Goal: Check status: Check status

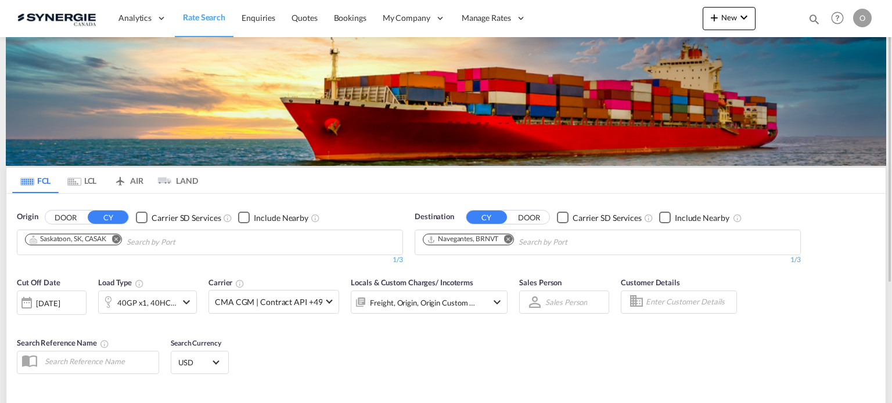
click at [814, 22] on md-icon "icon-magnify" at bounding box center [813, 19] width 13 height 13
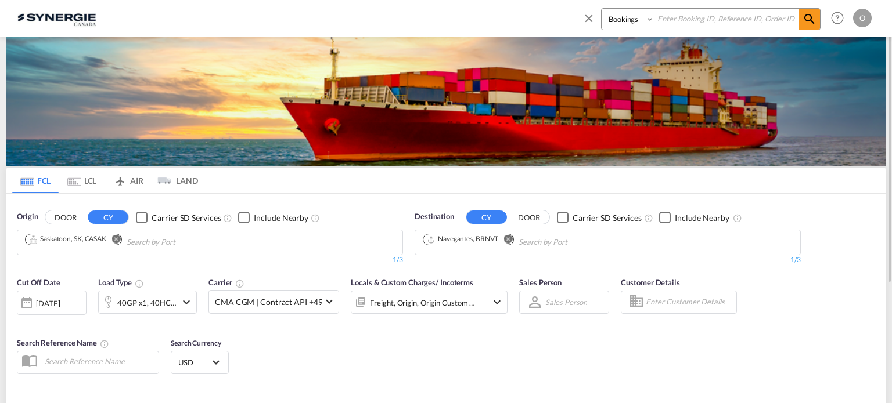
click at [625, 20] on select "Bookings Quotes Enquiries" at bounding box center [628, 19] width 55 height 21
select select "Quotes"
click at [601, 9] on select "Bookings Quotes Enquiries" at bounding box center [628, 19] width 55 height 21
click at [695, 18] on input at bounding box center [726, 19] width 145 height 20
paste input "SYC000014507"
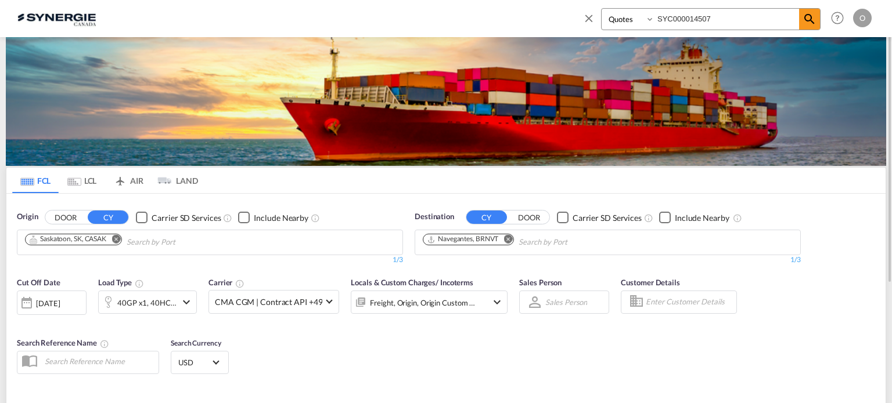
type input "SYC000014507"
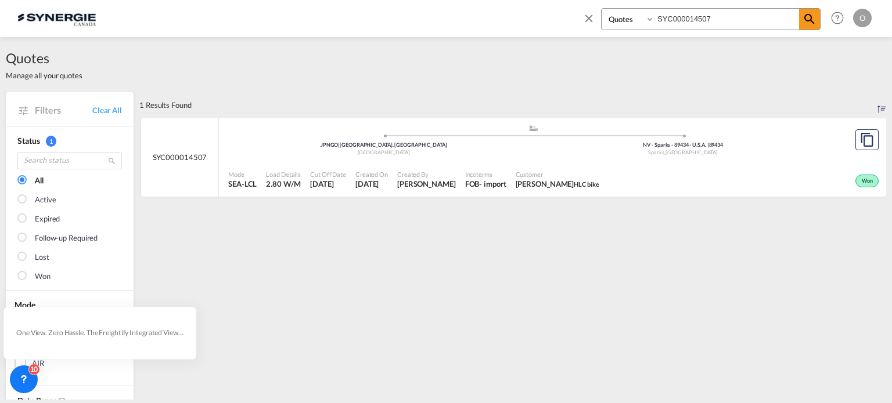
click at [573, 181] on span "HLC bike" at bounding box center [585, 185] width 25 height 8
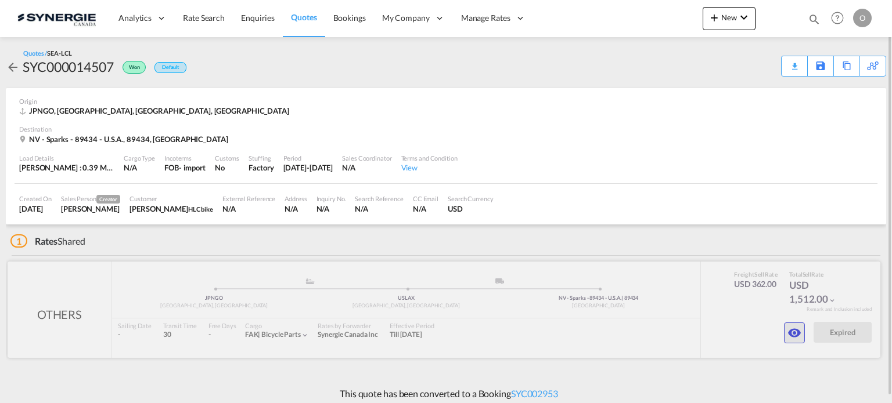
click at [796, 333] on md-icon "icon-eye" at bounding box center [794, 333] width 14 height 14
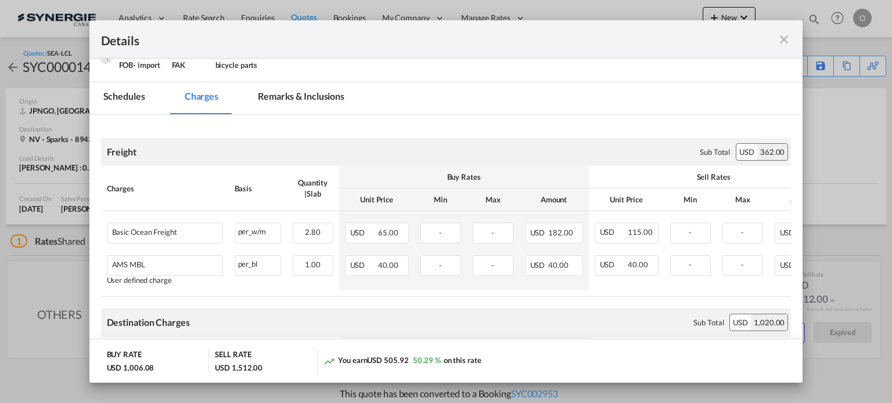
scroll to position [207, 0]
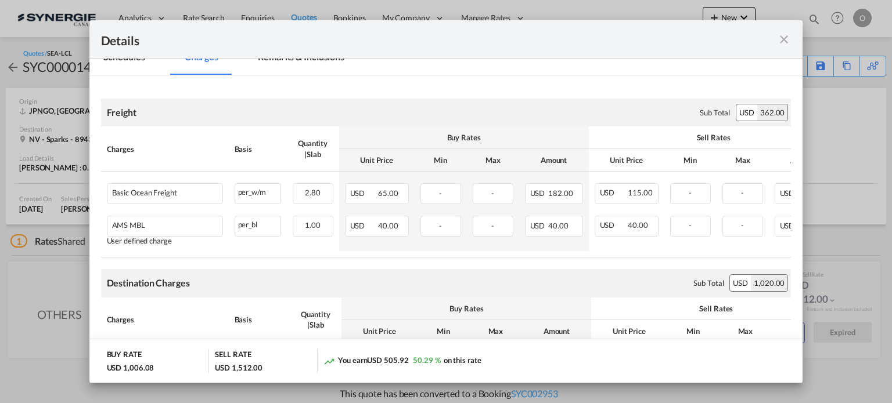
click at [780, 39] on md-icon "icon-close fg-AAA8AD m-0 cursor" at bounding box center [784, 40] width 14 height 14
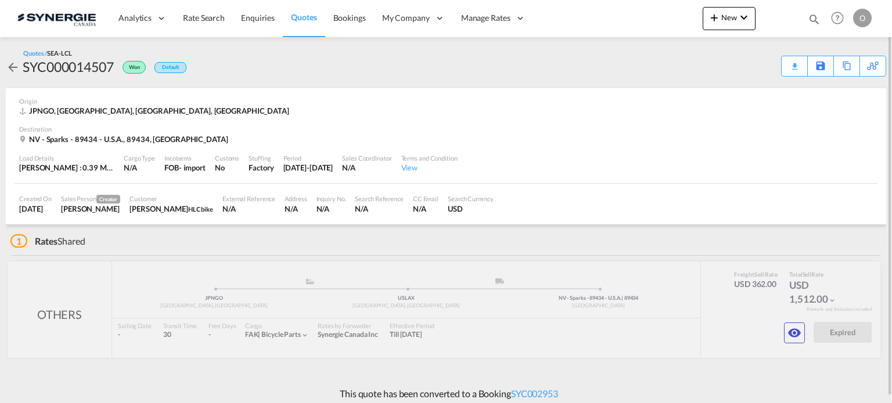
click at [813, 23] on md-icon "icon-magnify" at bounding box center [813, 19] width 13 height 13
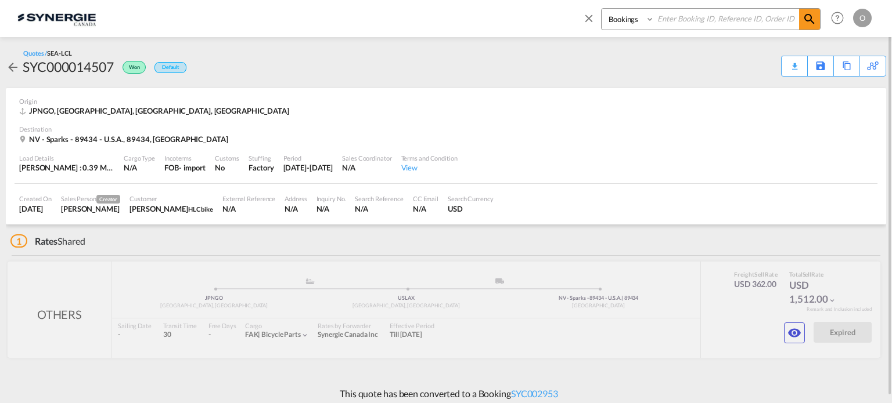
click at [615, 21] on select "Bookings Quotes Enquiries" at bounding box center [628, 19] width 55 height 21
select select "Quotes"
click at [601, 9] on select "Bookings Quotes Enquiries" at bounding box center [628, 19] width 55 height 21
click at [669, 26] on input at bounding box center [726, 19] width 145 height 20
paste input "SYC000013301"
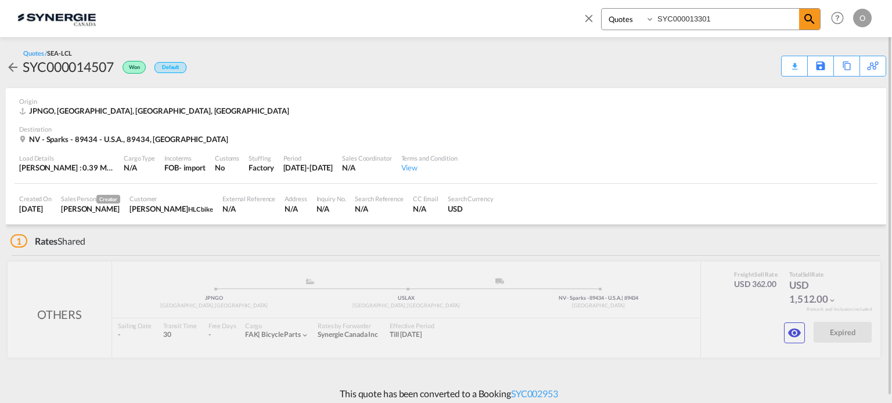
type input "SYC000013301"
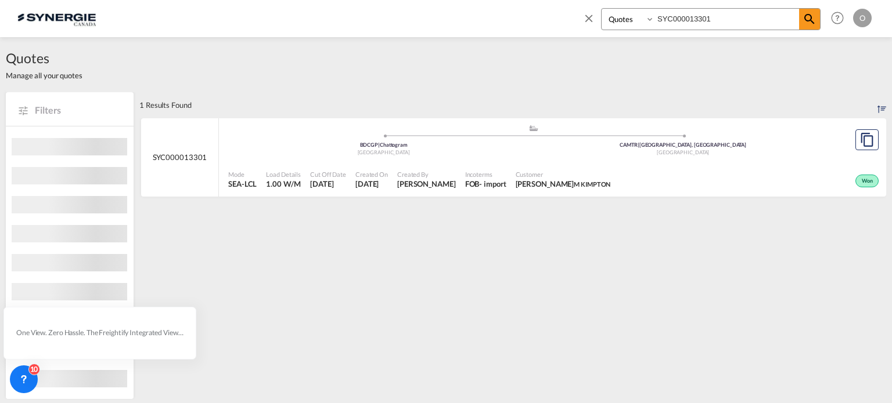
click at [527, 181] on span "MANON KIMPTON M KIMPTON" at bounding box center [562, 184] width 95 height 10
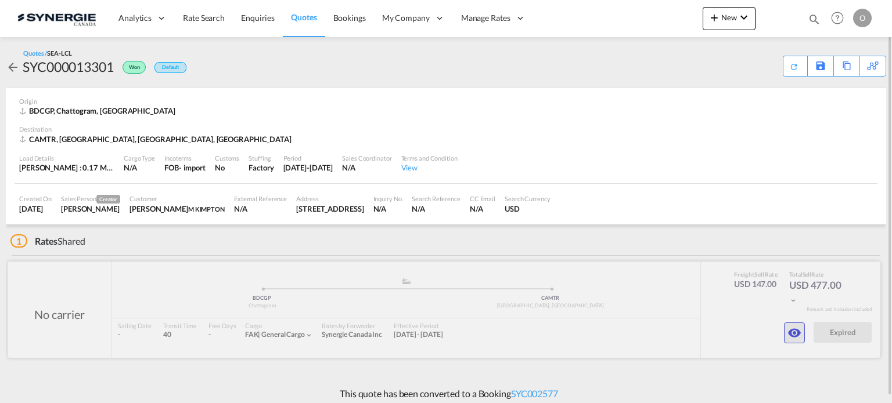
click at [793, 331] on md-icon "icon-eye" at bounding box center [794, 333] width 14 height 14
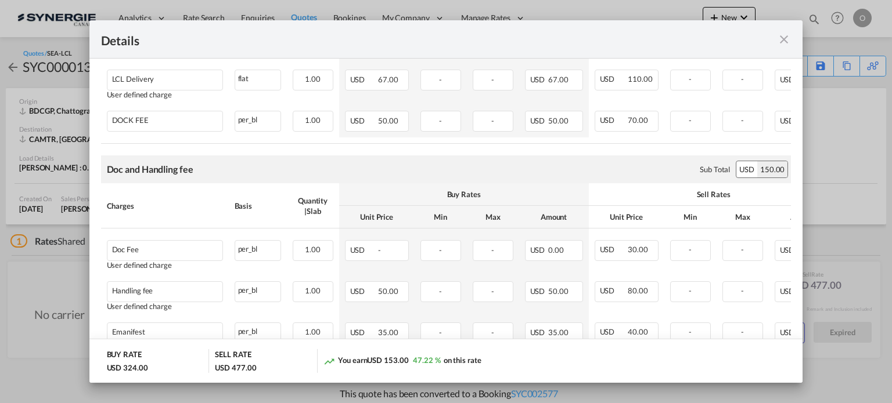
scroll to position [474, 0]
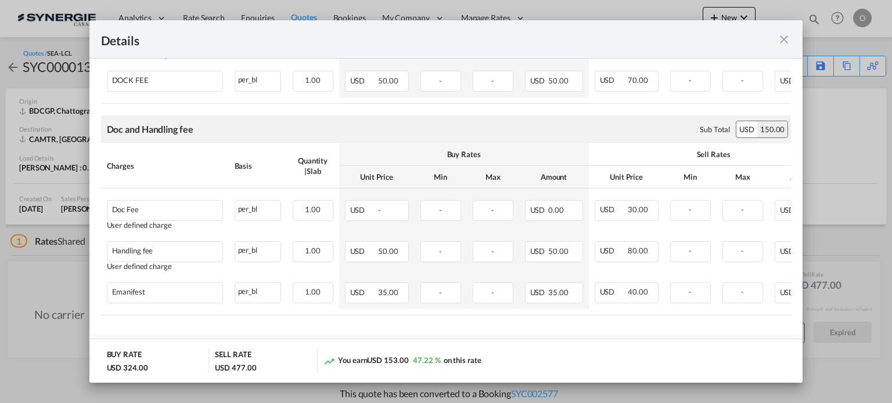
click at [782, 39] on md-icon "icon-close fg-AAA8AD m-0 cursor" at bounding box center [784, 40] width 14 height 14
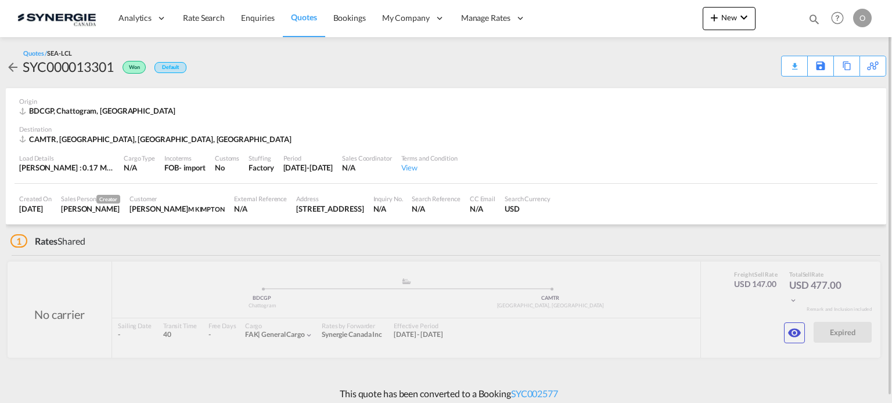
click at [813, 16] on md-icon "icon-magnify" at bounding box center [813, 19] width 13 height 13
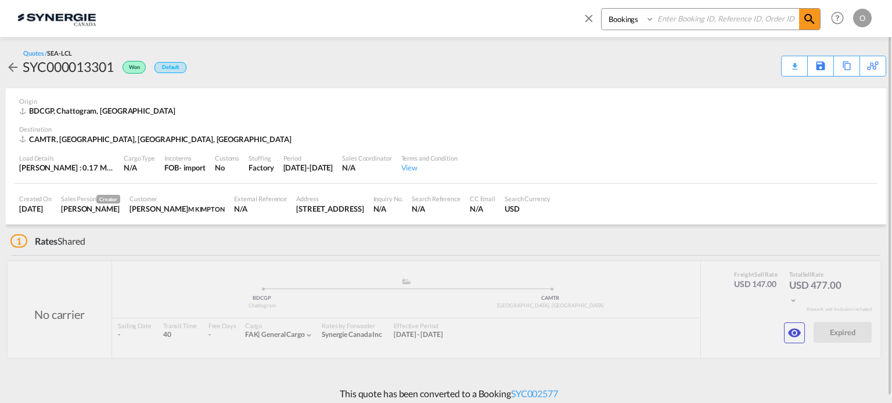
click at [620, 18] on select "Bookings Quotes Enquiries" at bounding box center [628, 19] width 55 height 21
select select "Quotes"
click at [601, 9] on select "Bookings Quotes Enquiries" at bounding box center [628, 19] width 55 height 21
click at [709, 17] on input at bounding box center [726, 19] width 145 height 20
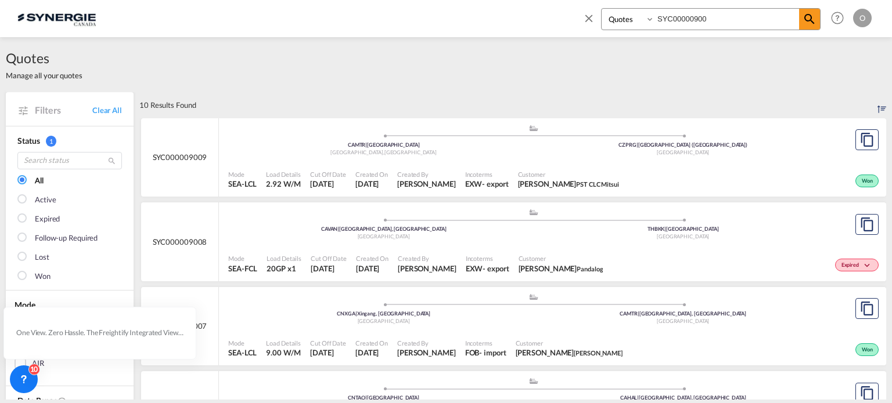
click at [692, 17] on input "SYC00000900" at bounding box center [726, 19] width 145 height 20
type input "SYC000000900"
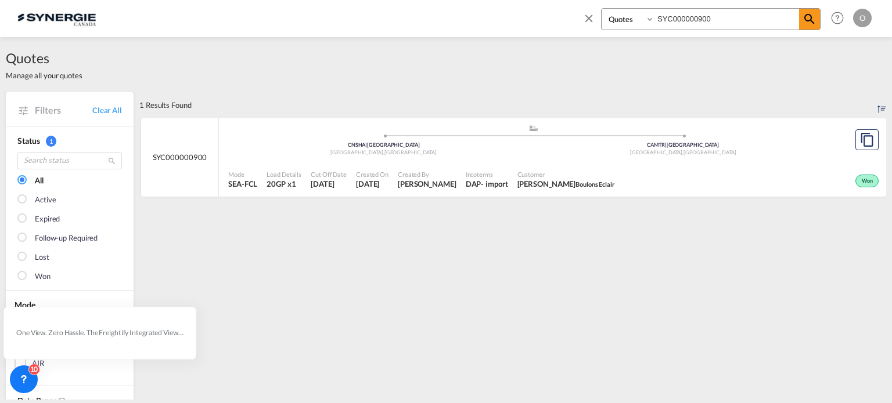
click at [643, 178] on div "Won" at bounding box center [750, 179] width 262 height 29
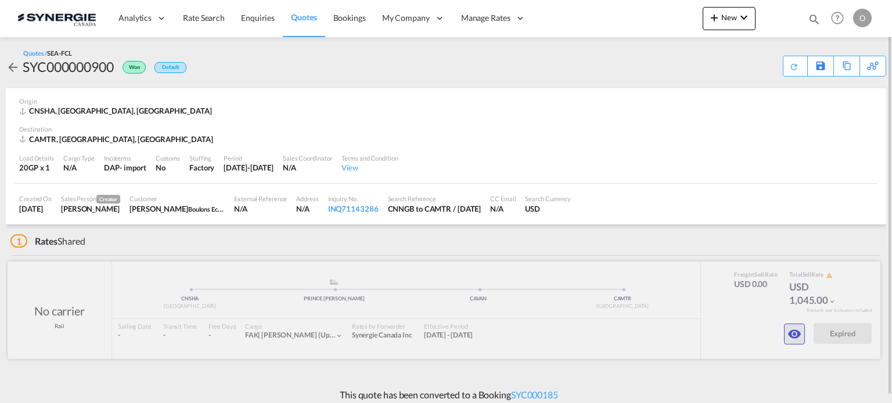
click at [801, 337] on md-icon "icon-eye" at bounding box center [794, 334] width 14 height 14
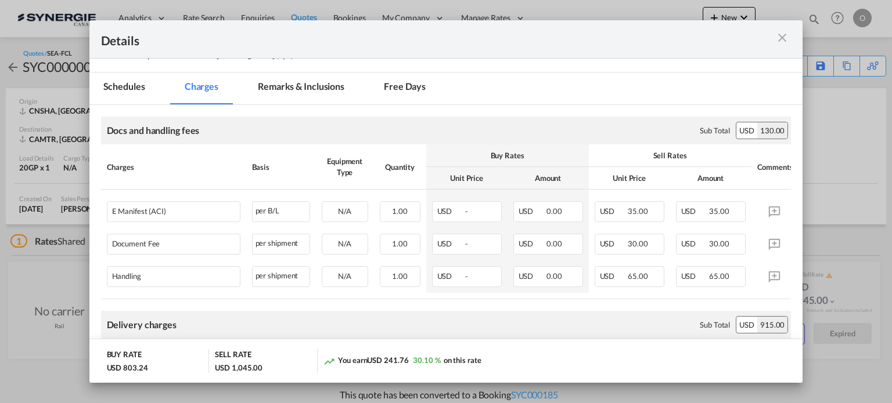
scroll to position [145, 0]
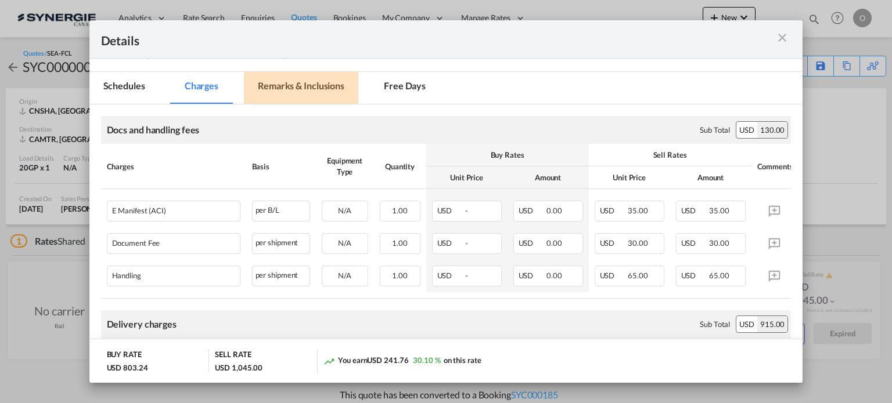
click at [314, 81] on md-tab-item "Remarks & Inclusions" at bounding box center [301, 88] width 114 height 32
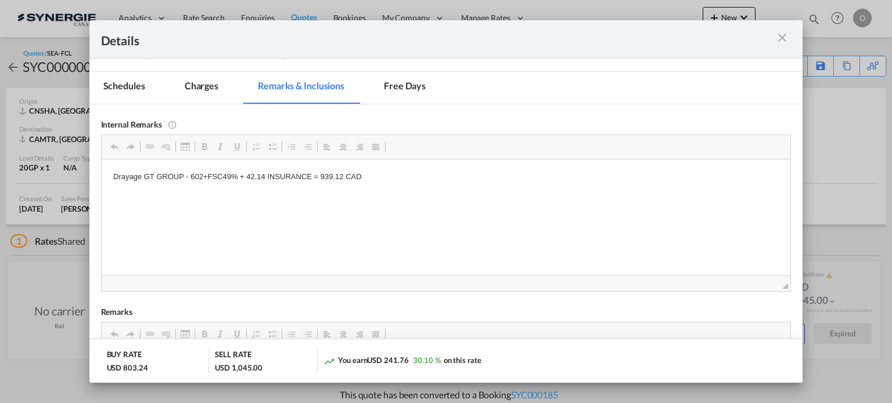
click at [784, 44] on md-icon "icon-close m-3 fg-AAA8AD cursor" at bounding box center [782, 38] width 14 height 14
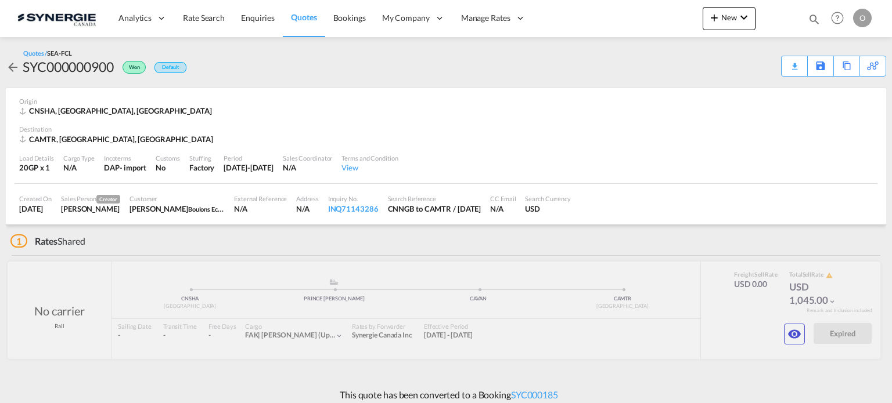
scroll to position [52, 0]
click at [814, 21] on md-icon "icon-magnify" at bounding box center [813, 19] width 13 height 13
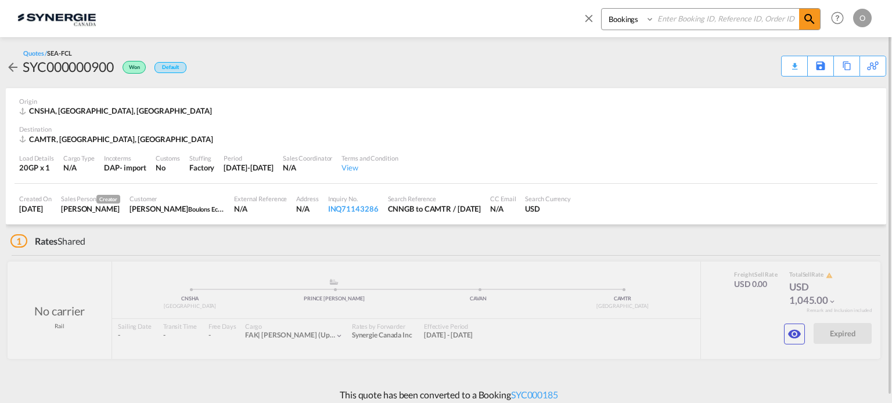
click at [630, 18] on select "Bookings Quotes Enquiries" at bounding box center [628, 19] width 55 height 21
select select "Quotes"
click at [601, 9] on select "Bookings Quotes Enquiries" at bounding box center [628, 19] width 55 height 21
click at [673, 11] on input at bounding box center [726, 19] width 145 height 20
paste input "SYC000013658"
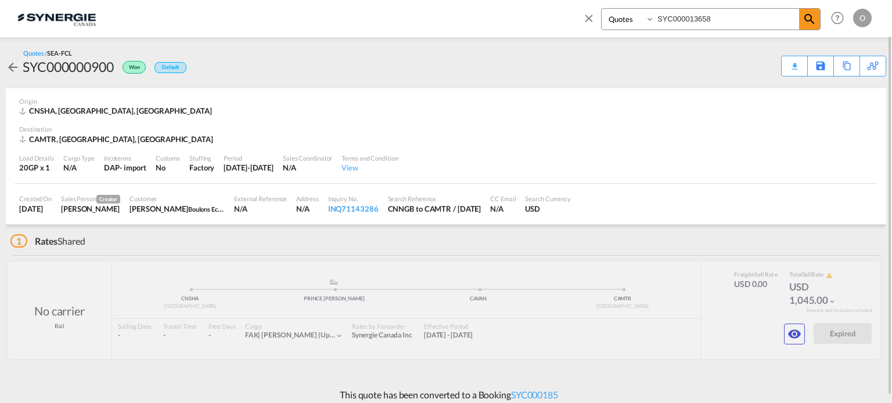
type input "SYC000013658"
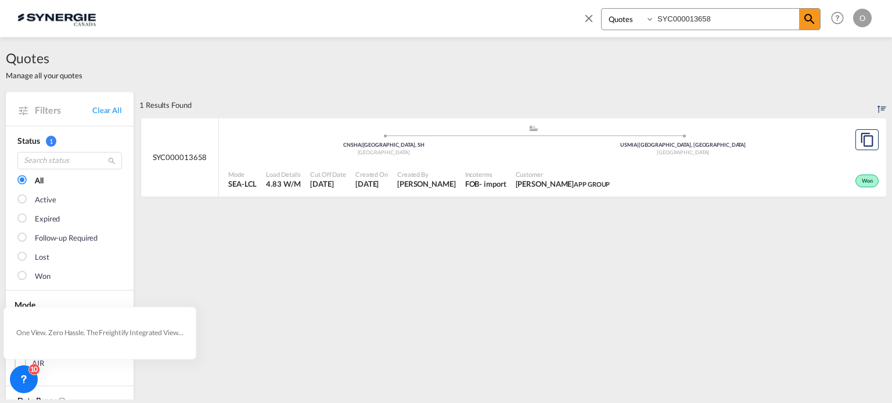
click at [392, 174] on div "Created On 31 Jul 2025" at bounding box center [372, 179] width 42 height 29
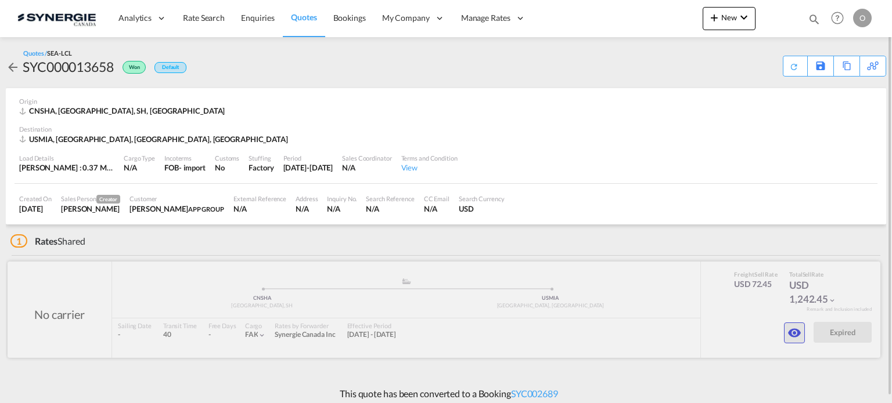
click at [796, 338] on md-icon "icon-eye" at bounding box center [794, 333] width 14 height 14
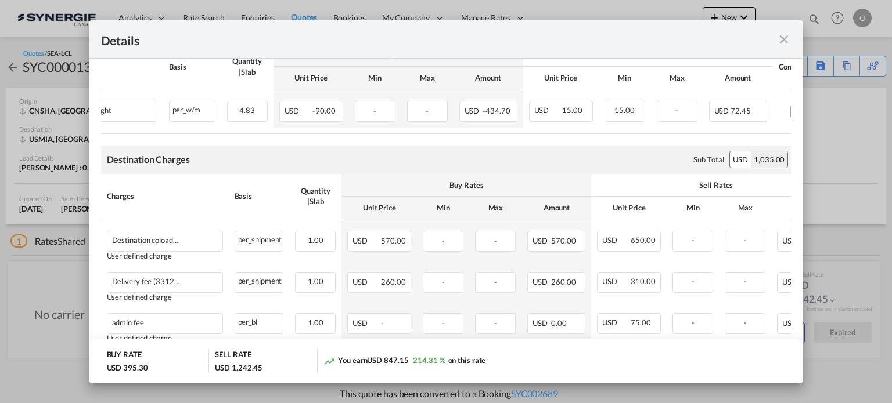
scroll to position [229, 0]
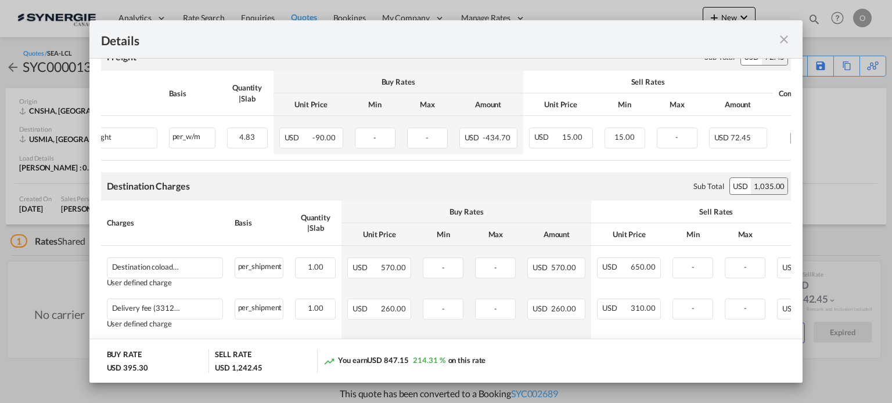
click at [788, 44] on md-icon "icon-close fg-AAA8AD m-0 cursor" at bounding box center [784, 40] width 14 height 14
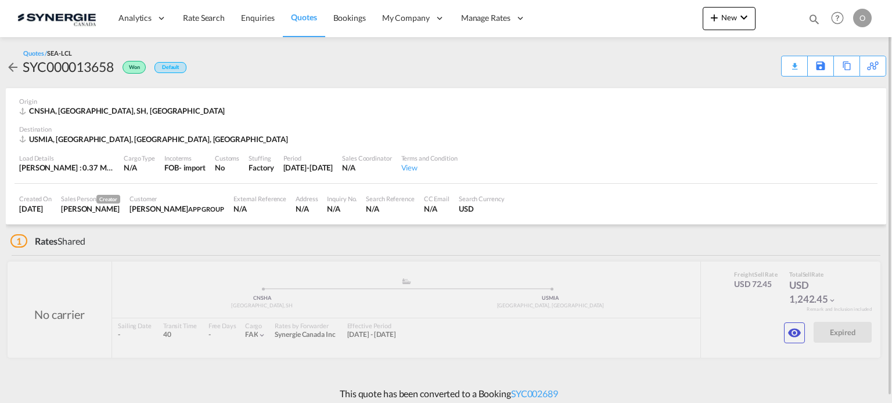
click at [794, 207] on div "Created On [DATE] Sales Person Creator [PERSON_NAME] Customer [PERSON_NAME] APP…" at bounding box center [446, 204] width 863 height 41
click at [792, 336] on md-icon "icon-eye" at bounding box center [794, 333] width 14 height 14
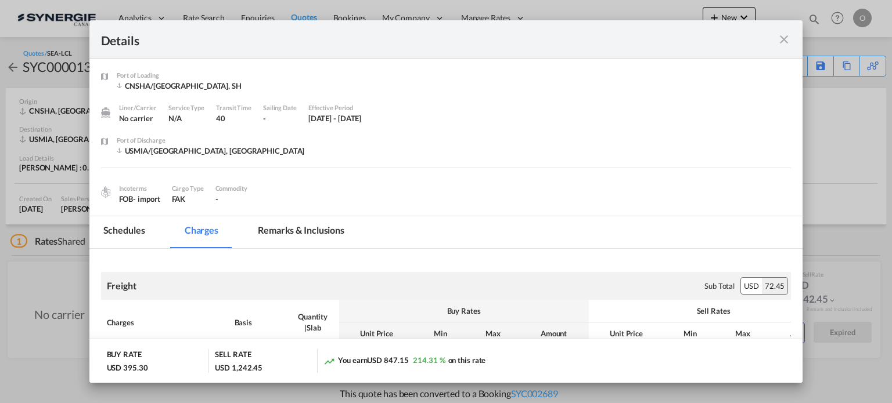
click at [334, 224] on md-tab-item "Remarks & Inclusions" at bounding box center [301, 233] width 114 height 32
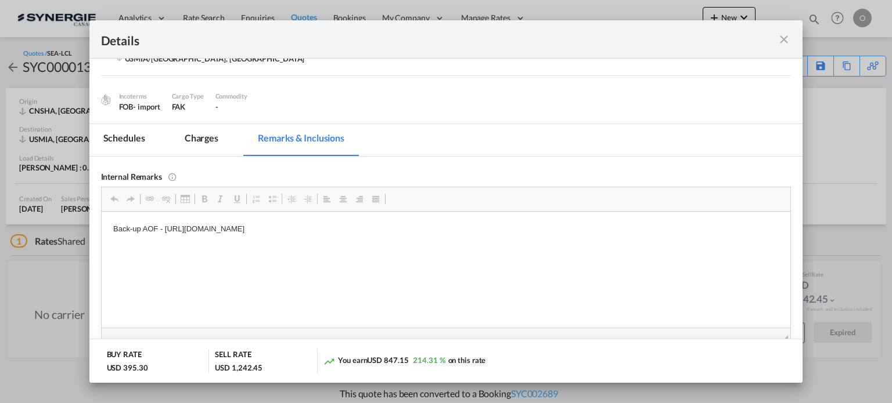
scroll to position [113, 0]
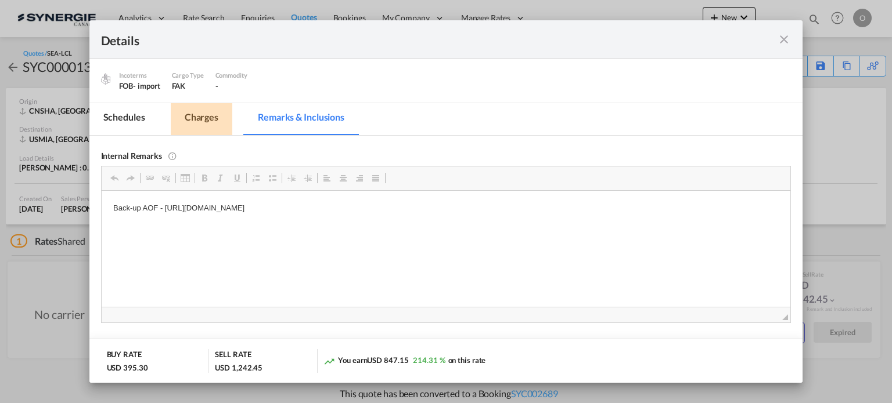
click at [219, 114] on md-tab-item "Charges" at bounding box center [202, 119] width 62 height 32
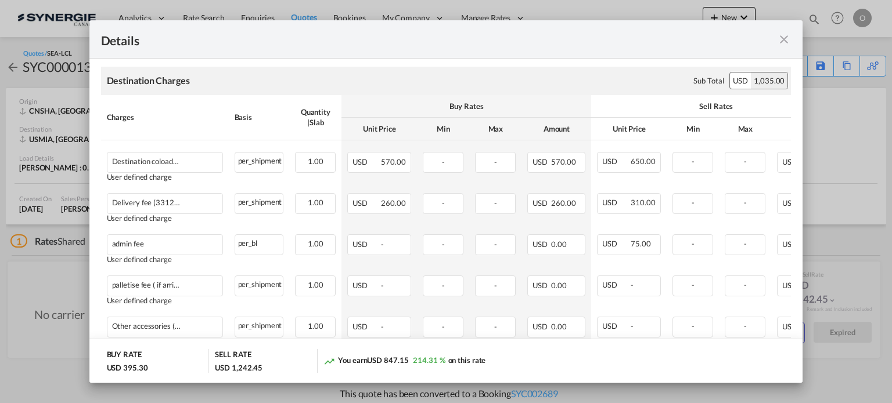
scroll to position [262, 0]
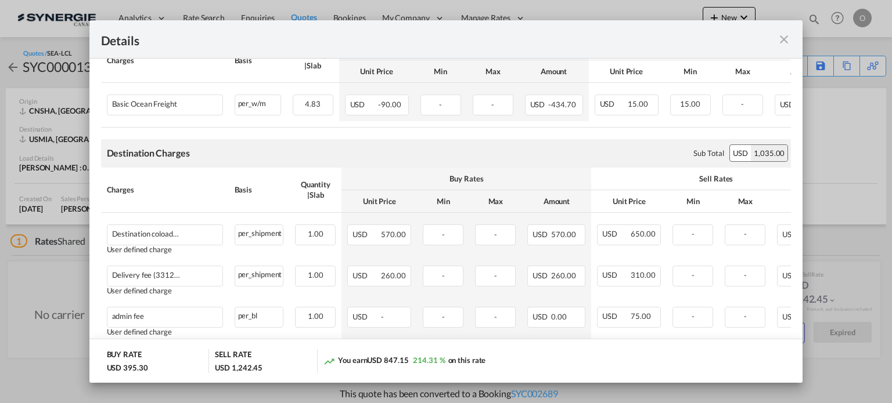
click at [836, 172] on div "Details Port of [GEOGRAPHIC_DATA] [GEOGRAPHIC_DATA]/[GEOGRAPHIC_DATA], SH Liner…" at bounding box center [446, 201] width 892 height 403
click at [780, 39] on md-icon "icon-close fg-AAA8AD m-0 cursor" at bounding box center [784, 40] width 14 height 14
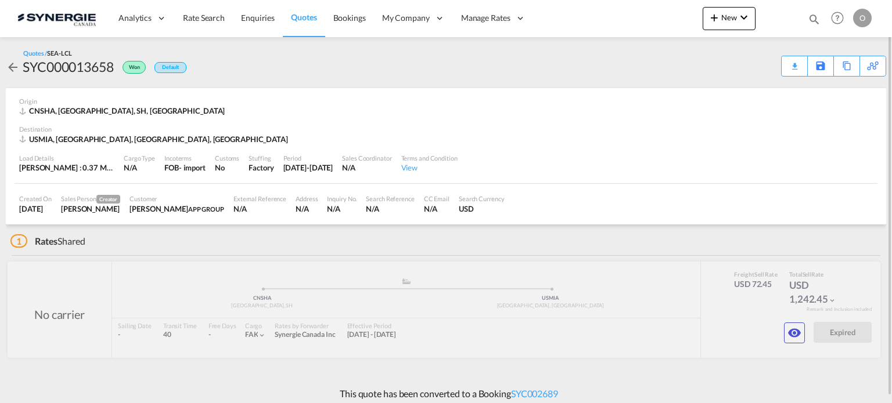
click at [103, 64] on div "SYC000013658" at bounding box center [68, 66] width 91 height 19
copy div "SYC000013658"
